Goal: Find specific page/section: Find specific page/section

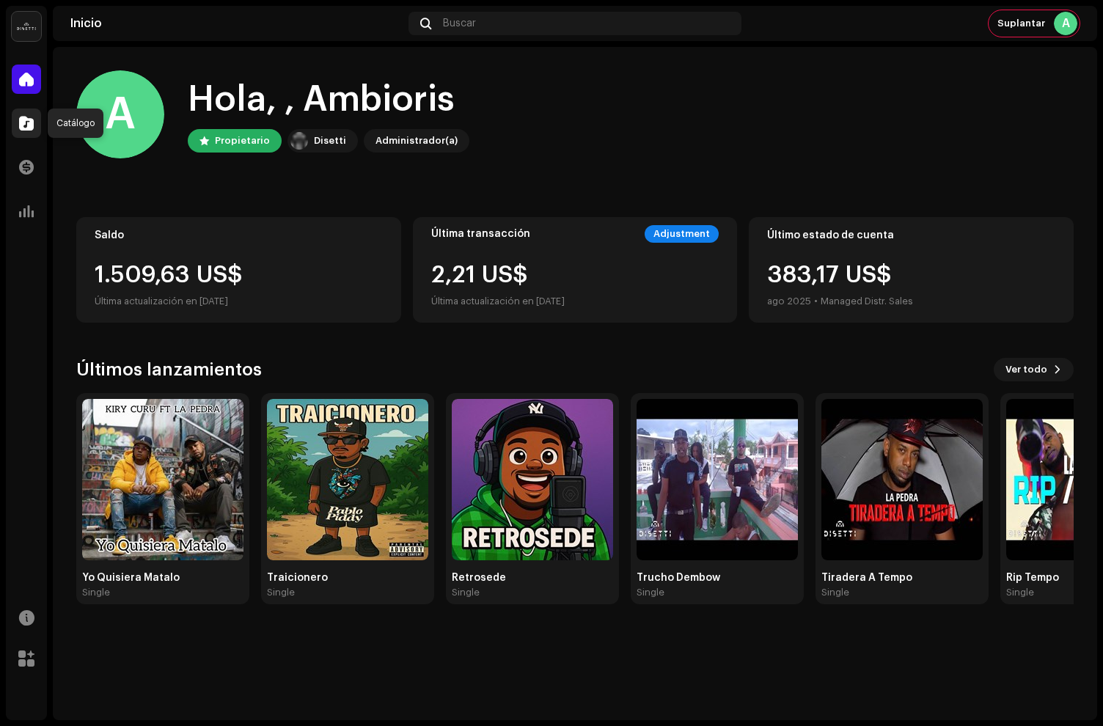
click at [21, 117] on span at bounding box center [26, 123] width 15 height 12
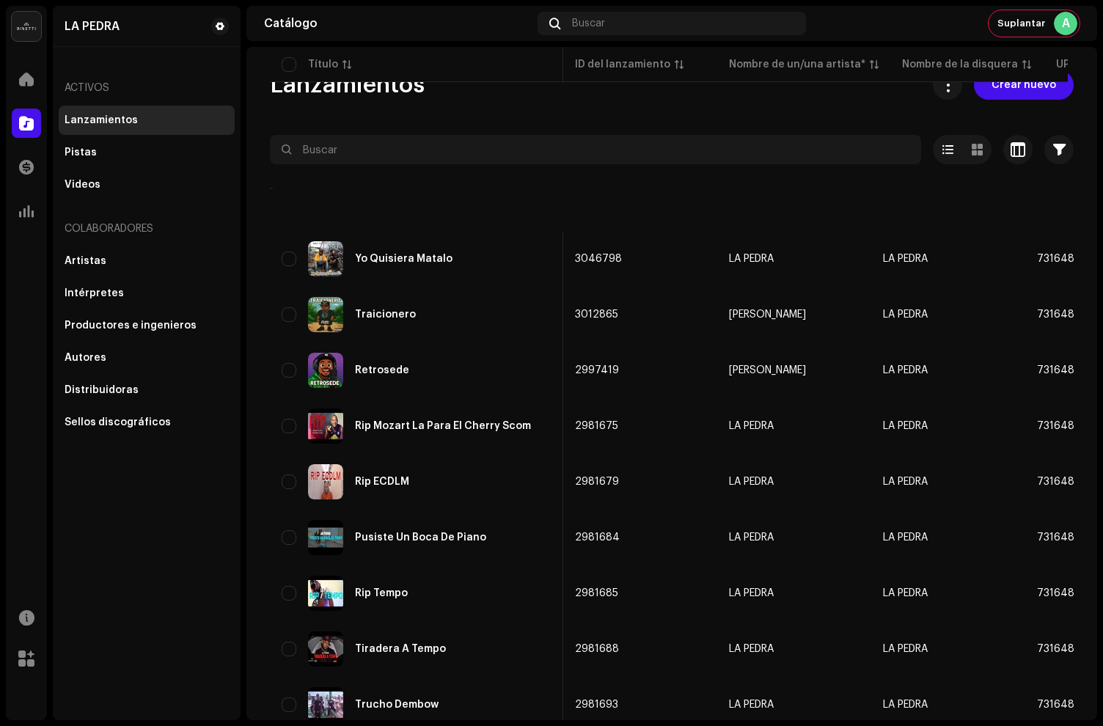
scroll to position [887, 0]
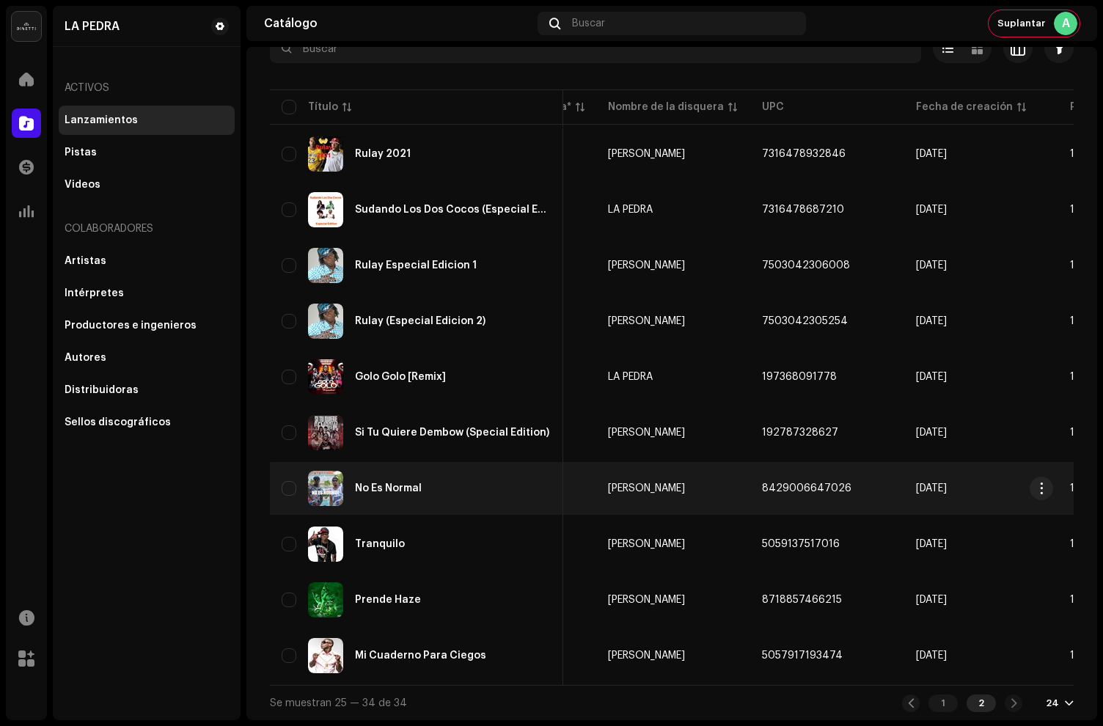
scroll to position [0, 295]
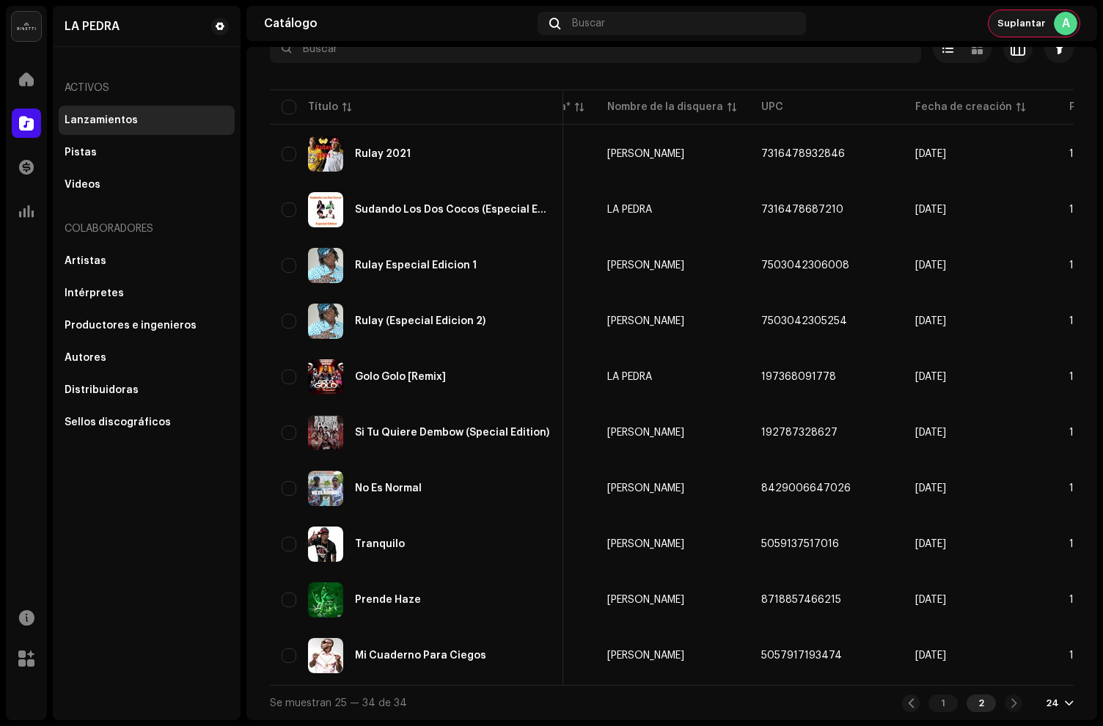
click at [1031, 26] on span "Suplantar" at bounding box center [1021, 24] width 48 height 12
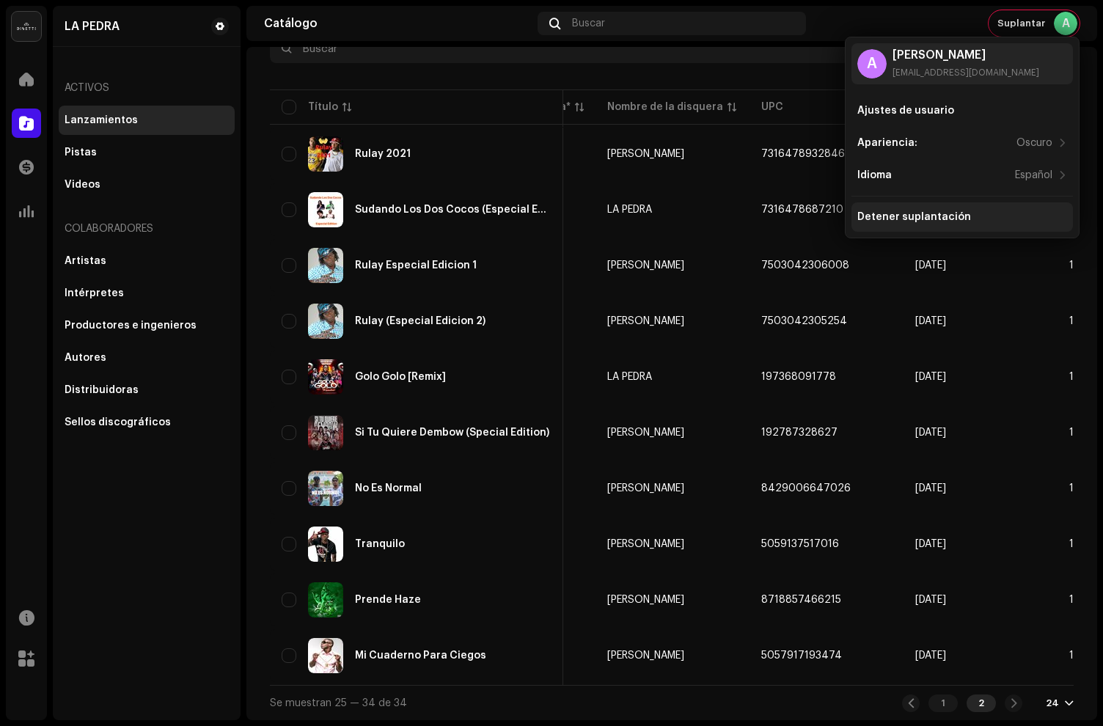
click at [891, 214] on div "Detener suplantación" at bounding box center [914, 217] width 114 height 12
